Goal: Task Accomplishment & Management: Use online tool/utility

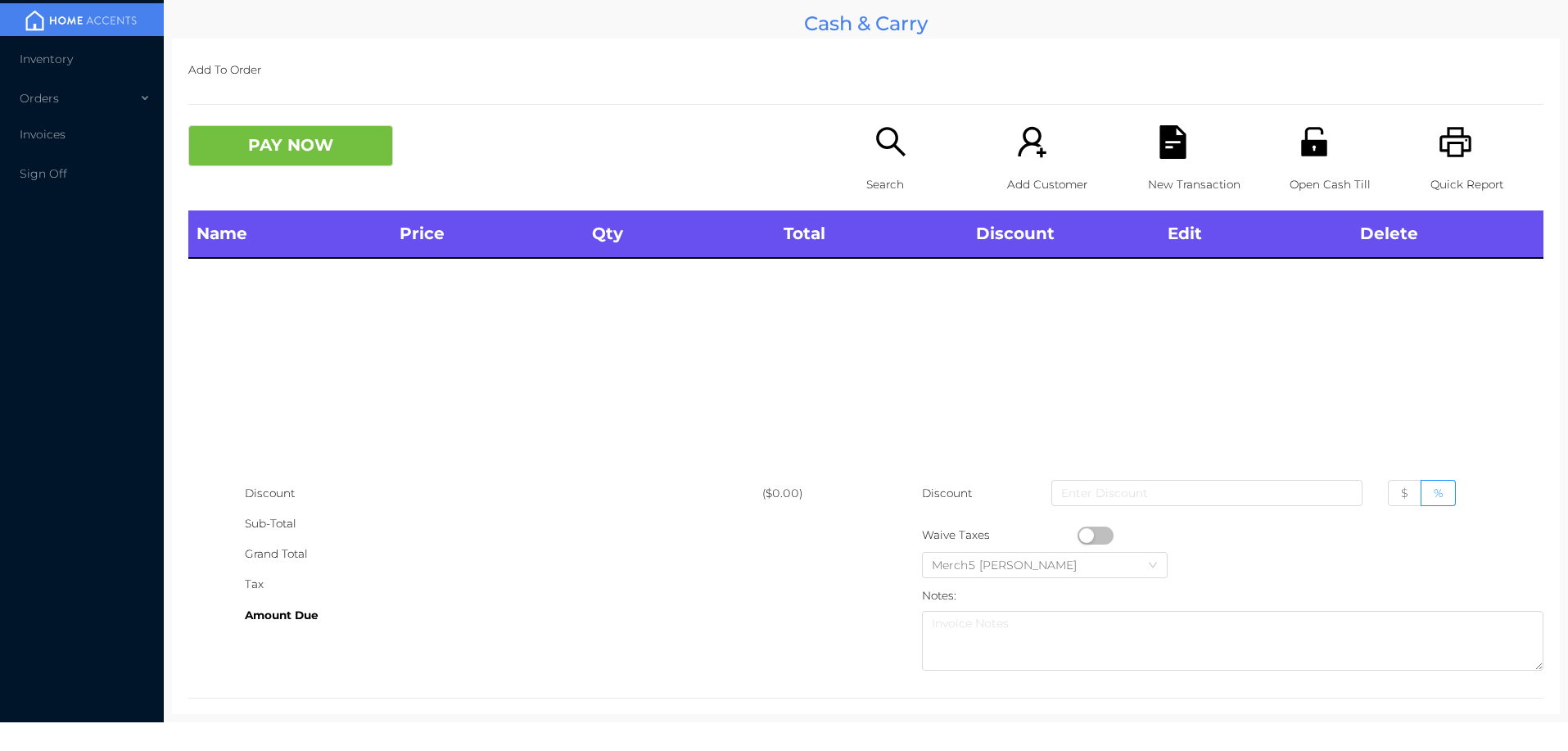
click at [1236, 345] on div "Name Price Qty Total Discount Edit Delete" at bounding box center [866, 345] width 1355 height 268
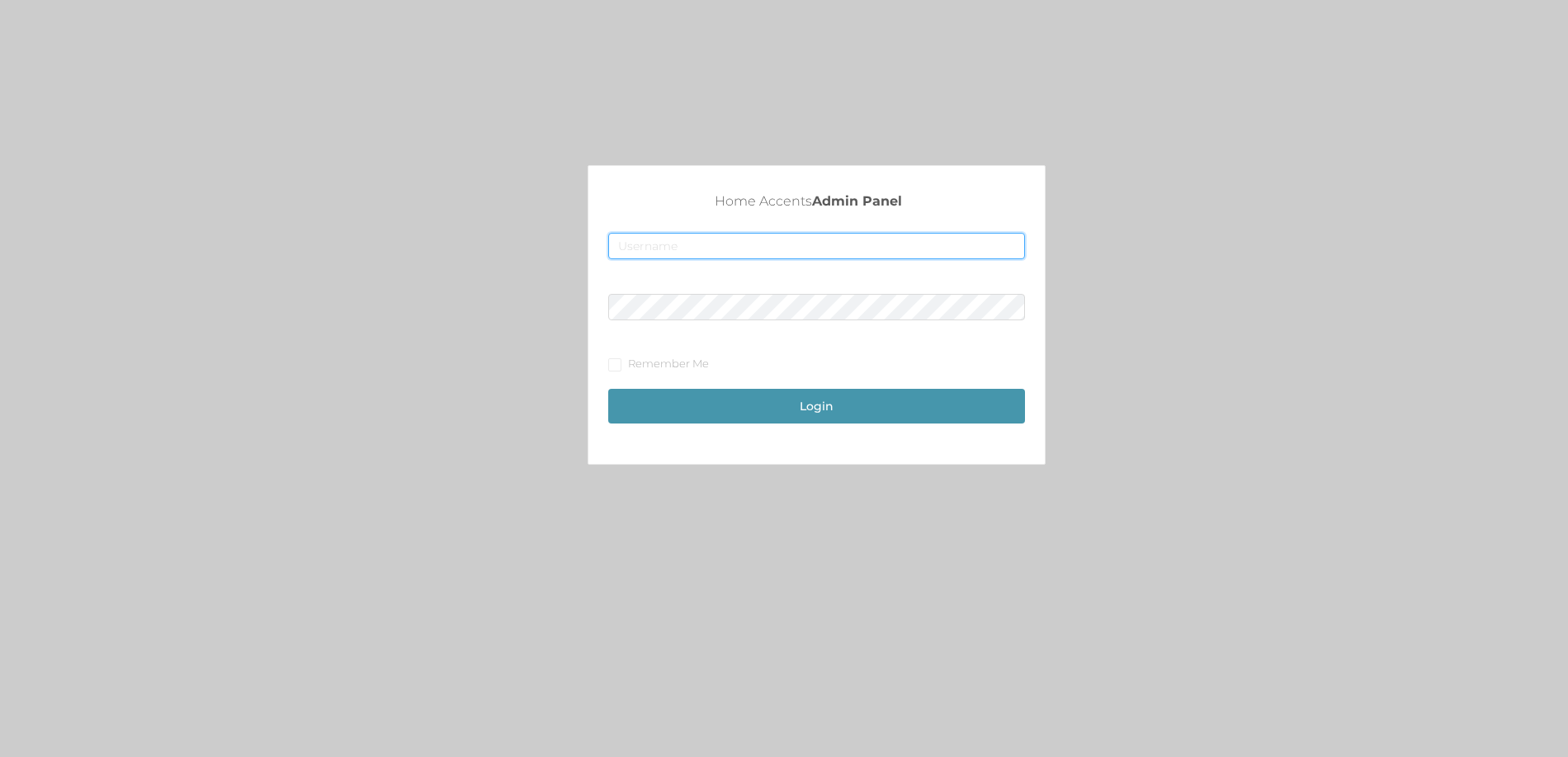
click at [668, 252] on input "text" at bounding box center [816, 245] width 416 height 27
type input "fur1@accents.pw"
click at [731, 290] on form "fur1@accents.pw Remember Me Login" at bounding box center [816, 331] width 416 height 198
click at [816, 407] on button "Login" at bounding box center [816, 406] width 416 height 35
click at [813, 401] on button "Login" at bounding box center [816, 406] width 416 height 35
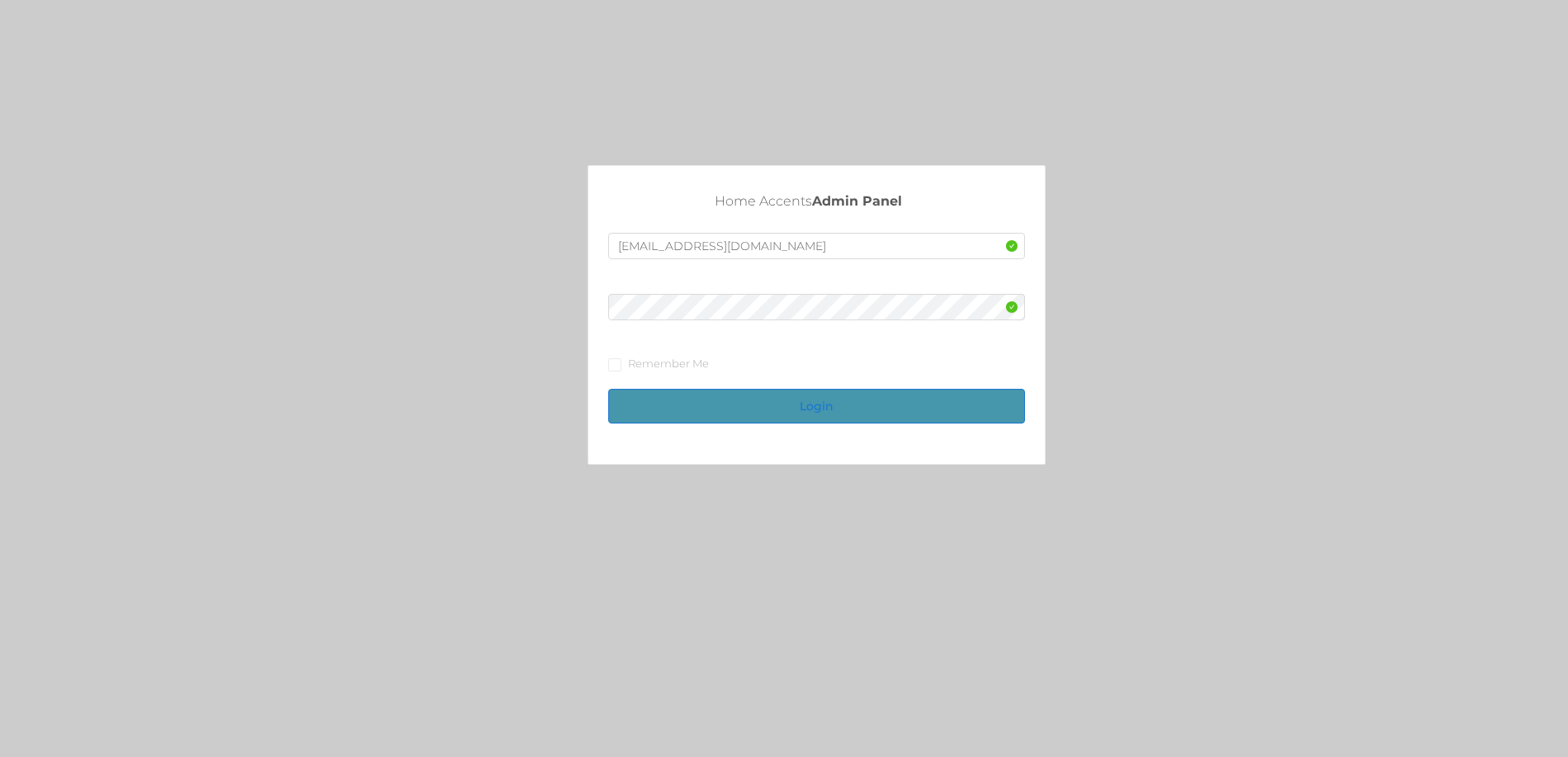
click at [813, 401] on button "Login" at bounding box center [816, 406] width 416 height 35
click at [620, 358] on input "Remember Me" at bounding box center [614, 364] width 12 height 12
checkbox input "true"
click at [808, 412] on button "Login" at bounding box center [816, 406] width 416 height 35
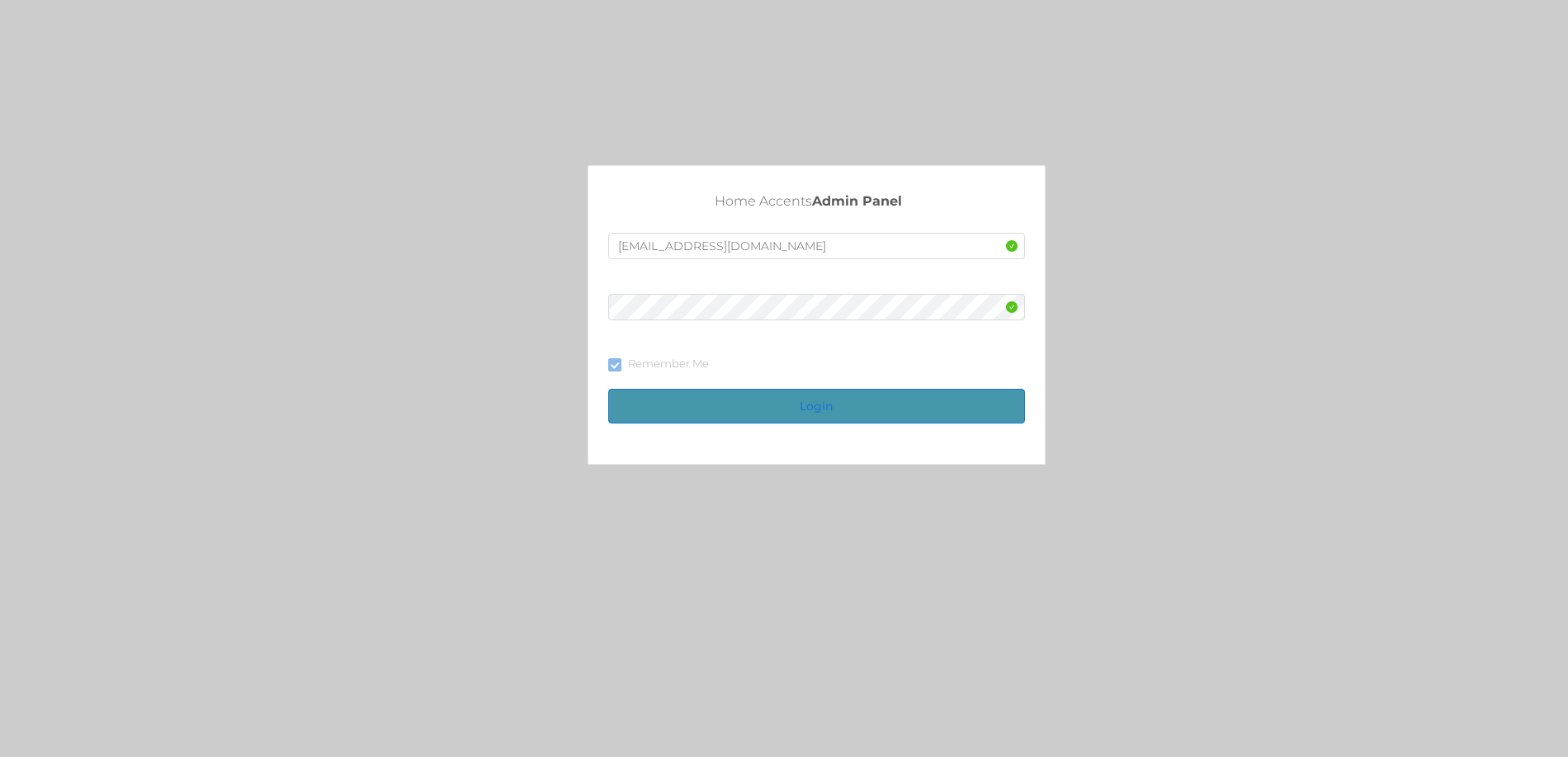
click at [800, 401] on button "Login" at bounding box center [816, 406] width 416 height 35
click at [811, 401] on button "Login" at bounding box center [816, 406] width 416 height 35
click at [786, 409] on button "Login" at bounding box center [816, 406] width 416 height 35
click at [681, 257] on input "text" at bounding box center [816, 245] width 416 height 27
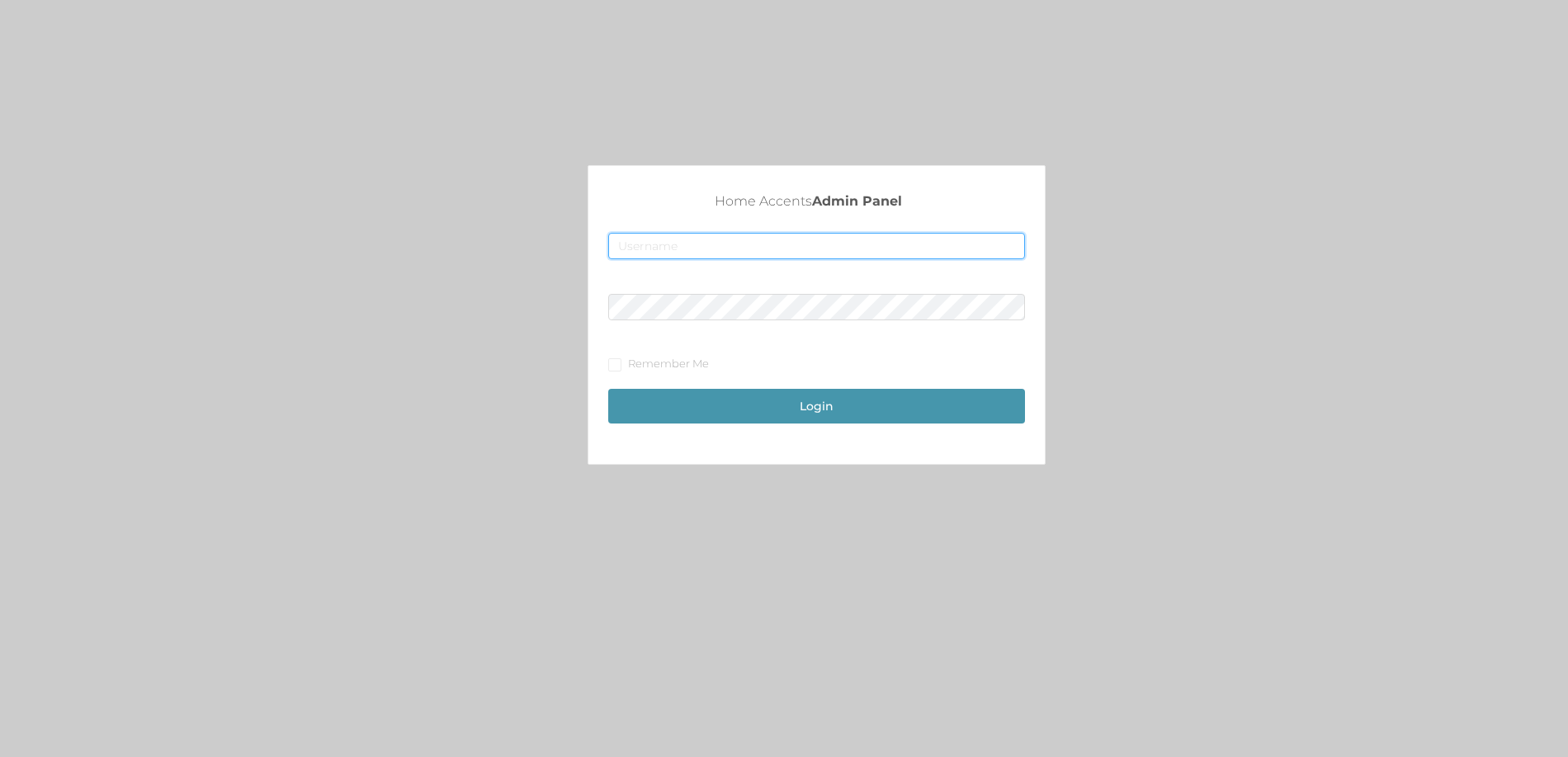
type input "fur1@accents.pw"
click at [836, 407] on button "Login" at bounding box center [816, 406] width 416 height 35
